Goal: Information Seeking & Learning: Understand process/instructions

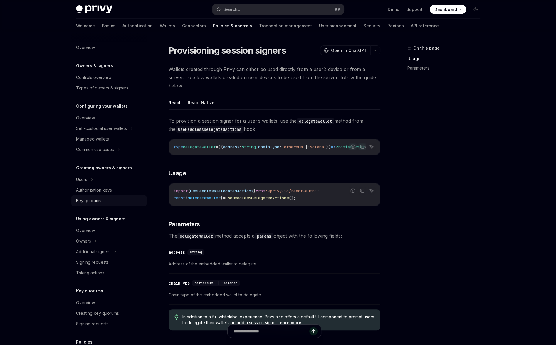
click at [99, 199] on div "Key quorums" at bounding box center [88, 200] width 25 height 7
click at [104, 192] on div "Authorization keys" at bounding box center [94, 190] width 36 height 7
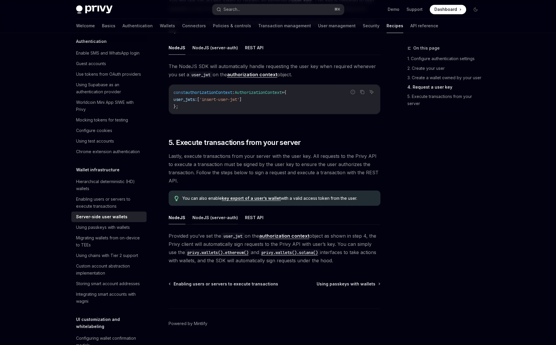
scroll to position [971, 0]
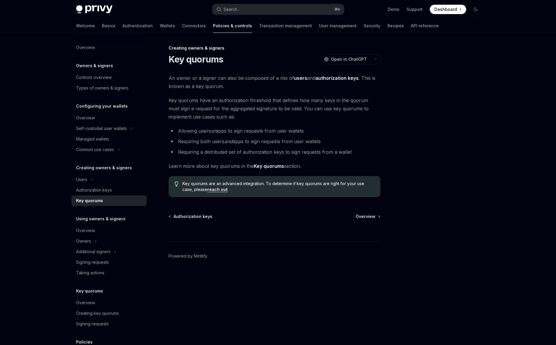
click at [214, 192] on link "reach out" at bounding box center [217, 189] width 20 height 5
click at [251, 231] on div at bounding box center [275, 231] width 212 height 22
click at [262, 164] on strong "Key quorums" at bounding box center [269, 166] width 30 height 6
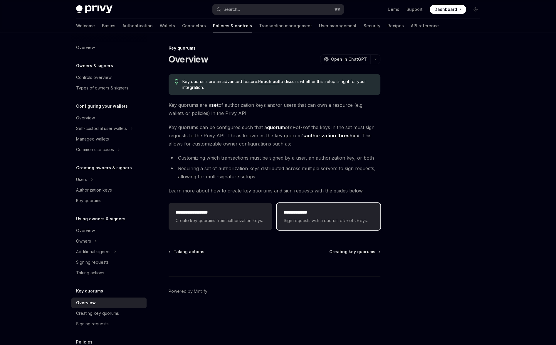
click at [304, 215] on h2 "**********" at bounding box center [328, 212] width 89 height 7
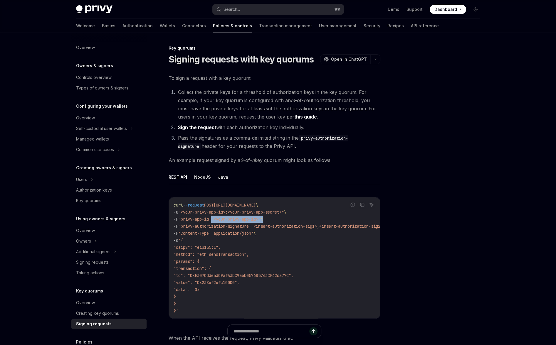
drag, startPoint x: 215, startPoint y: 221, endPoint x: 272, endPoint y: 219, distance: 56.7
click at [263, 219] on span "-H "privy-app-id: <your-privy-app-id>" \" at bounding box center [218, 219] width 89 height 5
click at [272, 219] on code "curl --request POST https://api.privy.io/v1/wallets/y5ofctvacjiv53u4hmnqi0e5/rp…" at bounding box center [288, 258] width 228 height 113
drag, startPoint x: 258, startPoint y: 226, endPoint x: 299, endPoint y: 226, distance: 40.8
click at [299, 226] on span ""privy-authorization-signature: <insert-authorization-sig1>,<insert-authorizati…" at bounding box center [281, 226] width 207 height 5
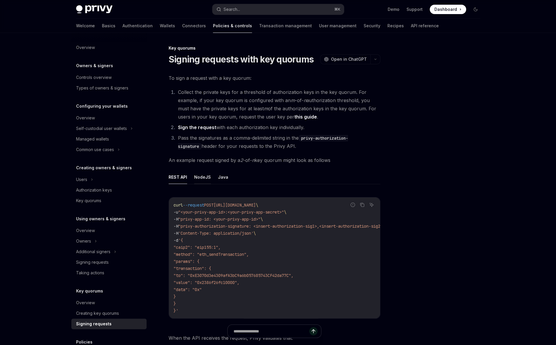
click at [203, 177] on button "NodeJS" at bounding box center [202, 177] width 17 height 14
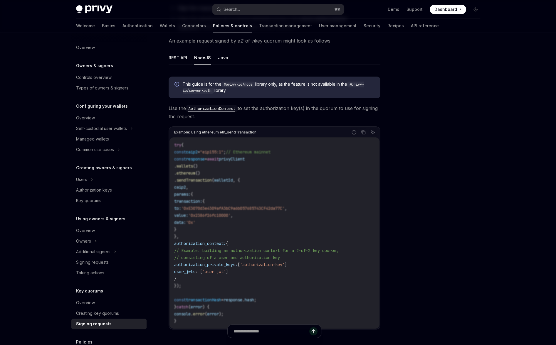
scroll to position [81, 0]
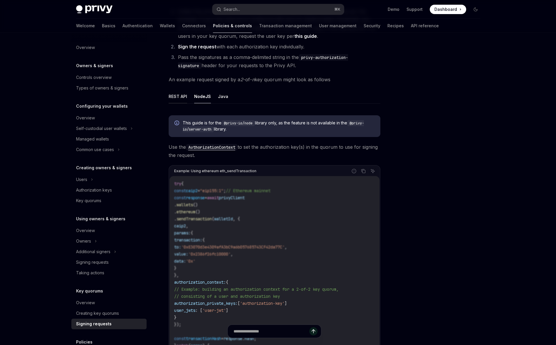
click at [180, 99] on button "REST API" at bounding box center [178, 97] width 19 height 14
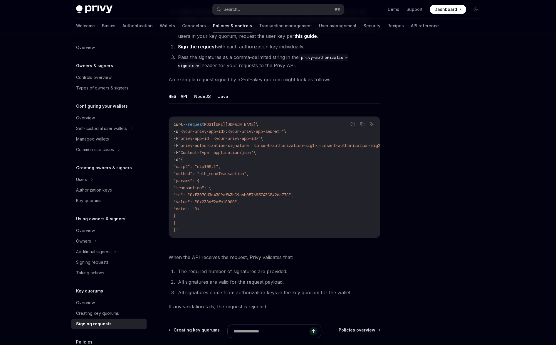
click at [199, 99] on button "NodeJS" at bounding box center [202, 97] width 17 height 14
type textarea "*"
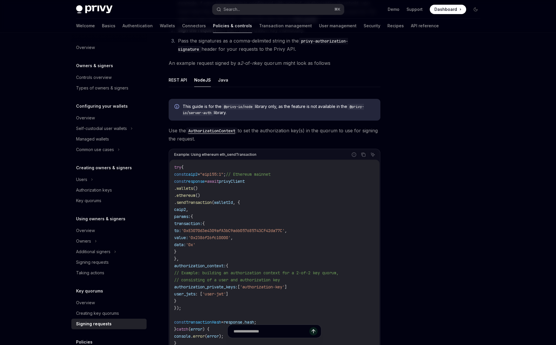
scroll to position [98, 0]
